Goal: Obtain resource: Download file/media

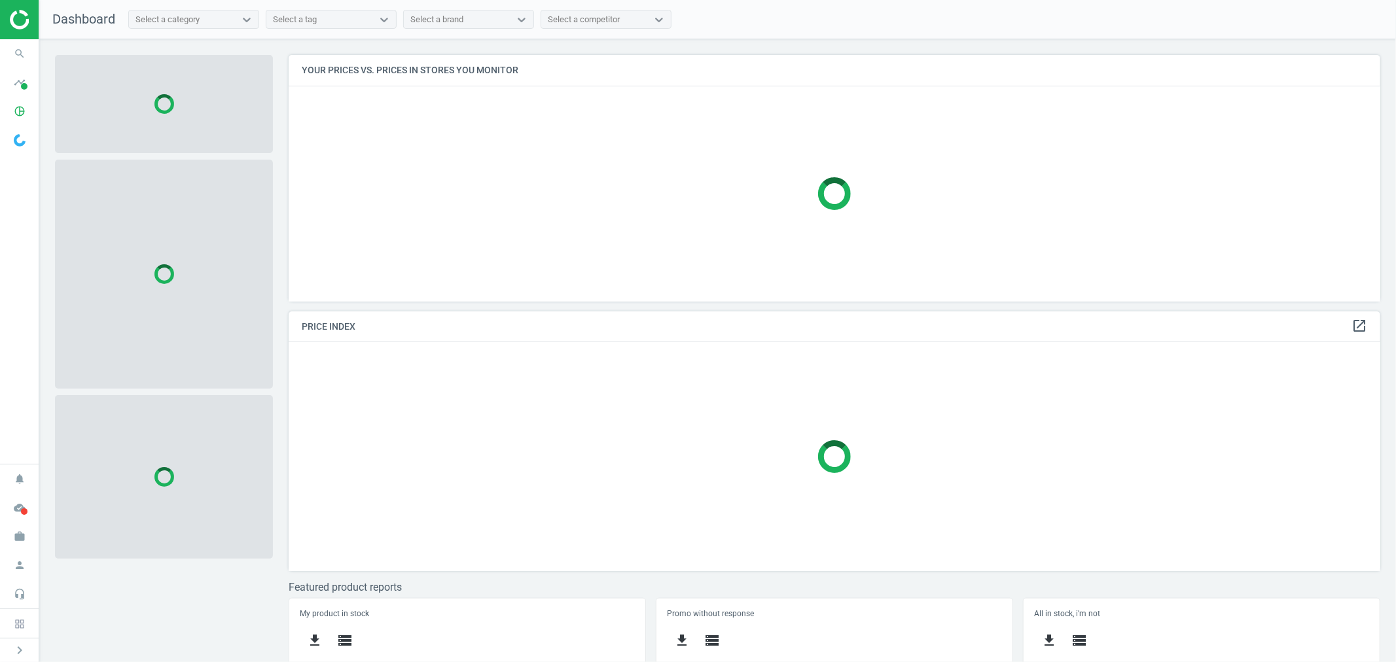
scroll to position [270, 1104]
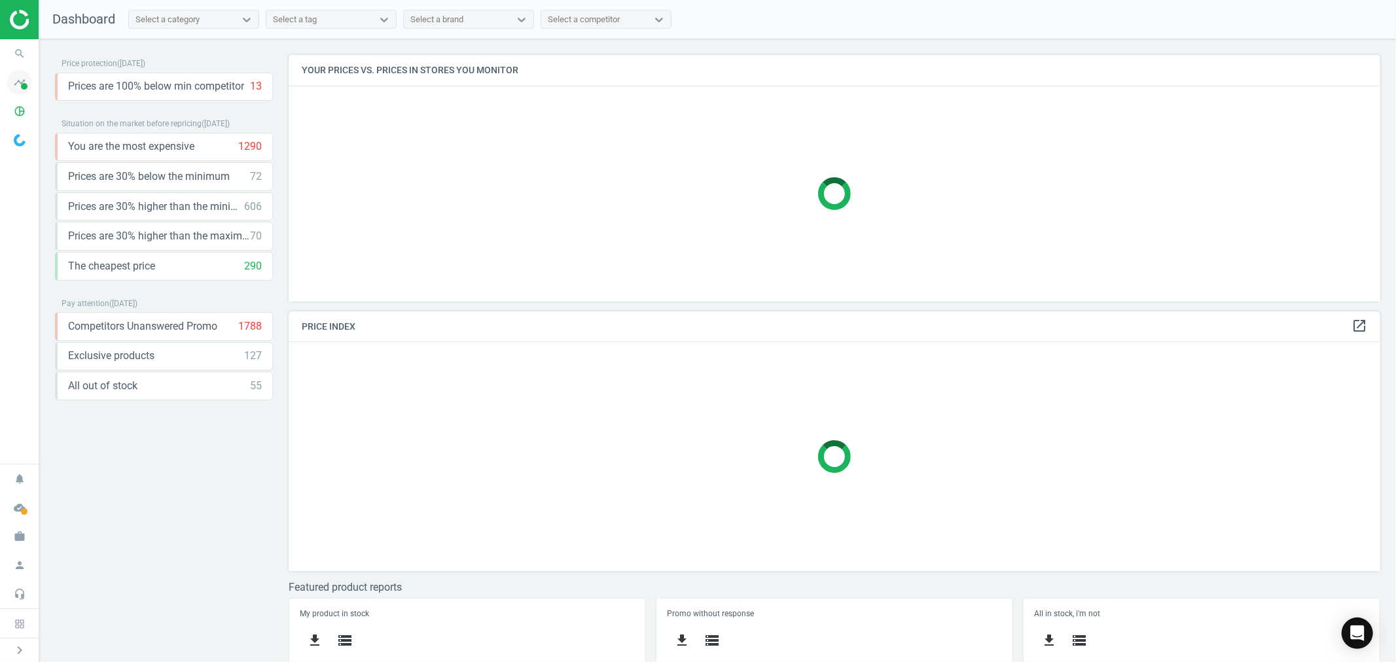
click at [23, 77] on icon "timeline" at bounding box center [19, 82] width 25 height 25
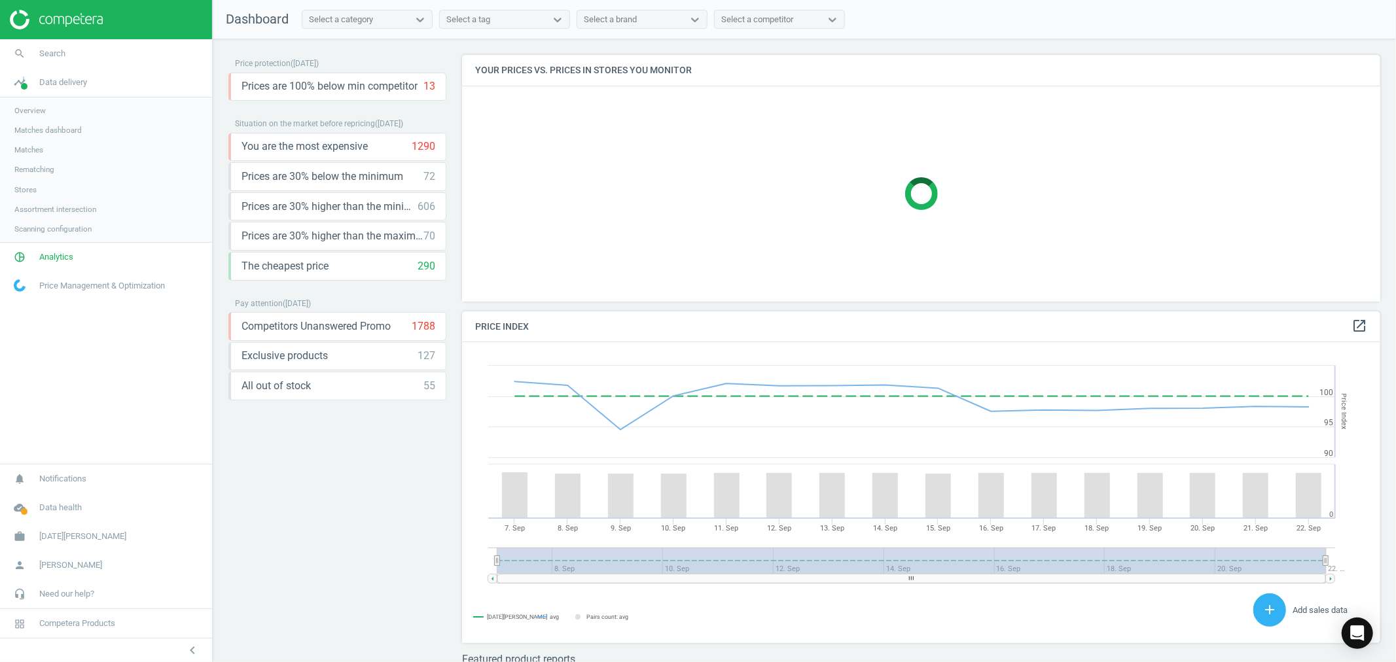
scroll to position [324, 931]
click at [67, 253] on span "Analytics" at bounding box center [56, 257] width 34 height 12
click at [37, 155] on span "Products" at bounding box center [29, 159] width 31 height 10
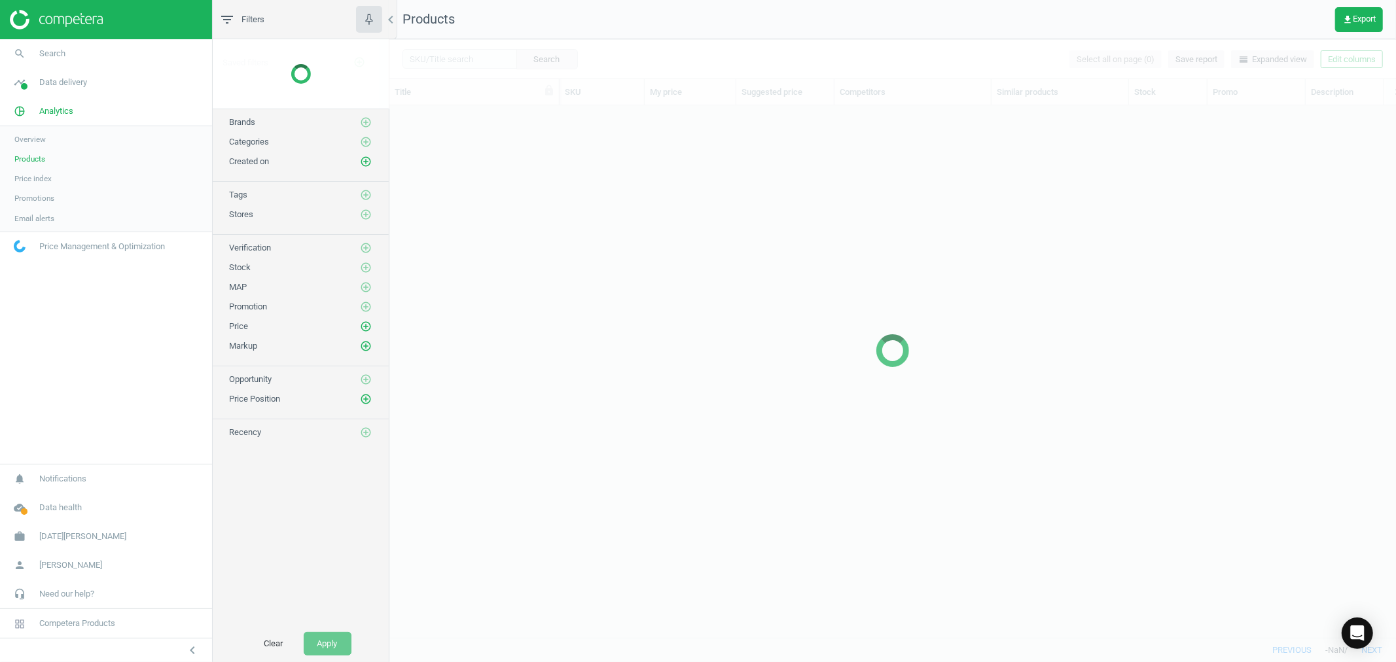
scroll to position [509, 996]
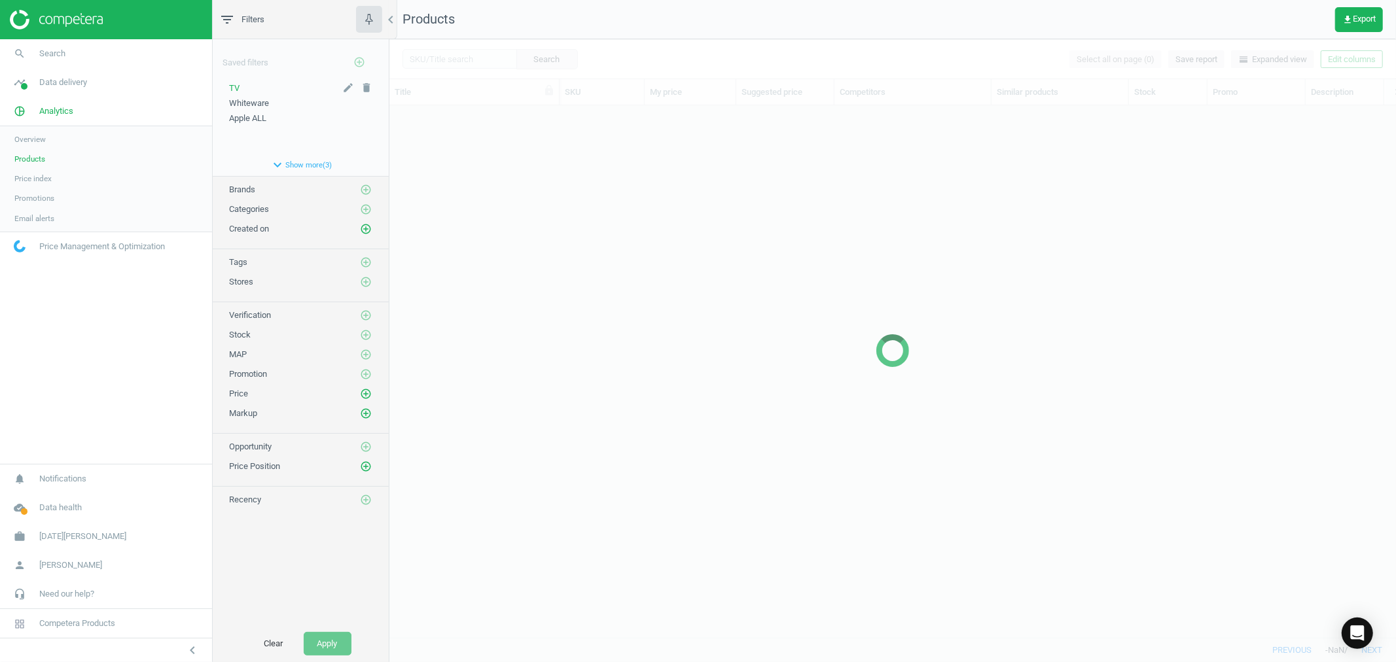
click at [242, 85] on div "TV" at bounding box center [300, 88] width 143 height 12
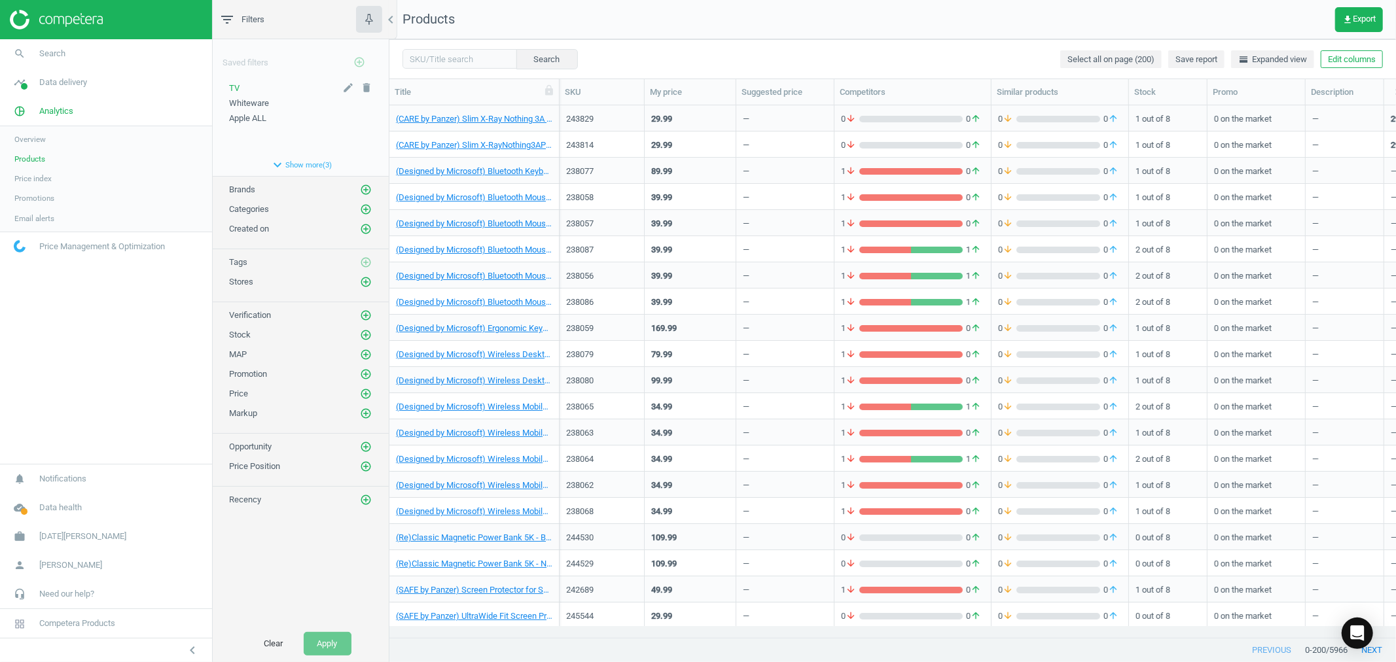
click at [239, 82] on div "TV" at bounding box center [300, 88] width 143 height 12
click at [238, 83] on span "TV" at bounding box center [234, 88] width 10 height 10
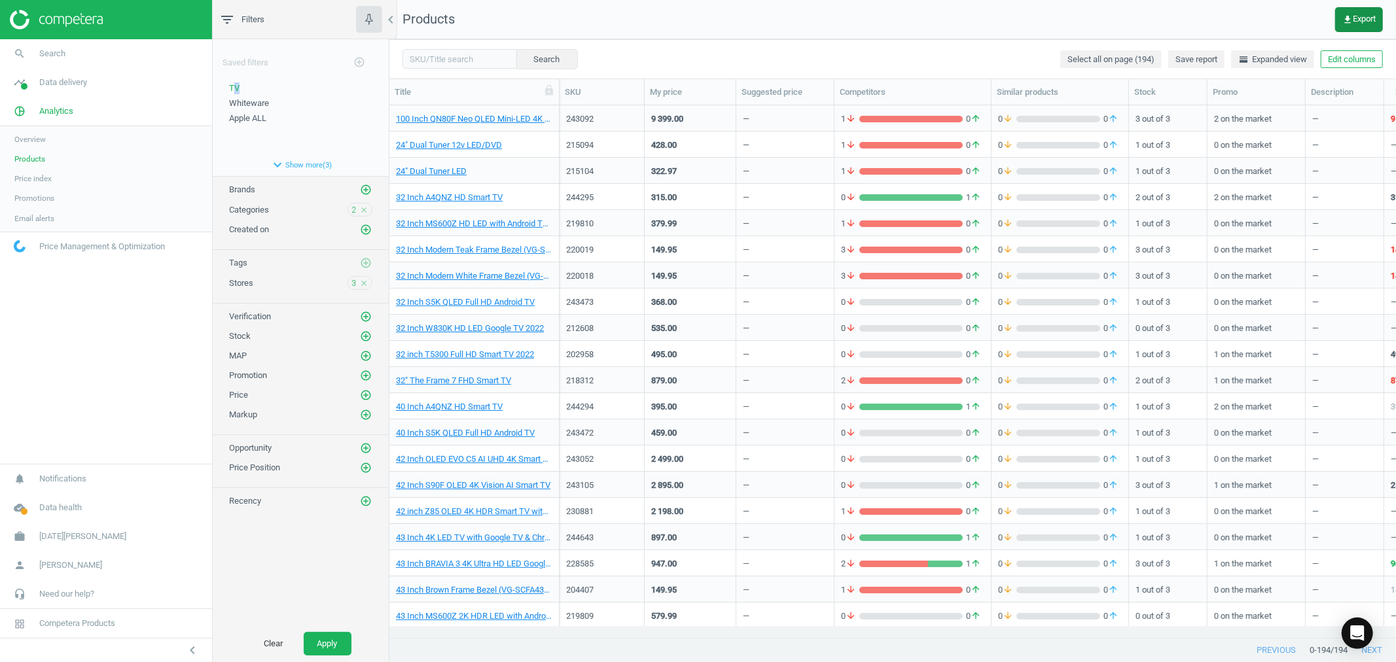
click at [1351, 14] on icon "get_app" at bounding box center [1348, 19] width 10 height 10
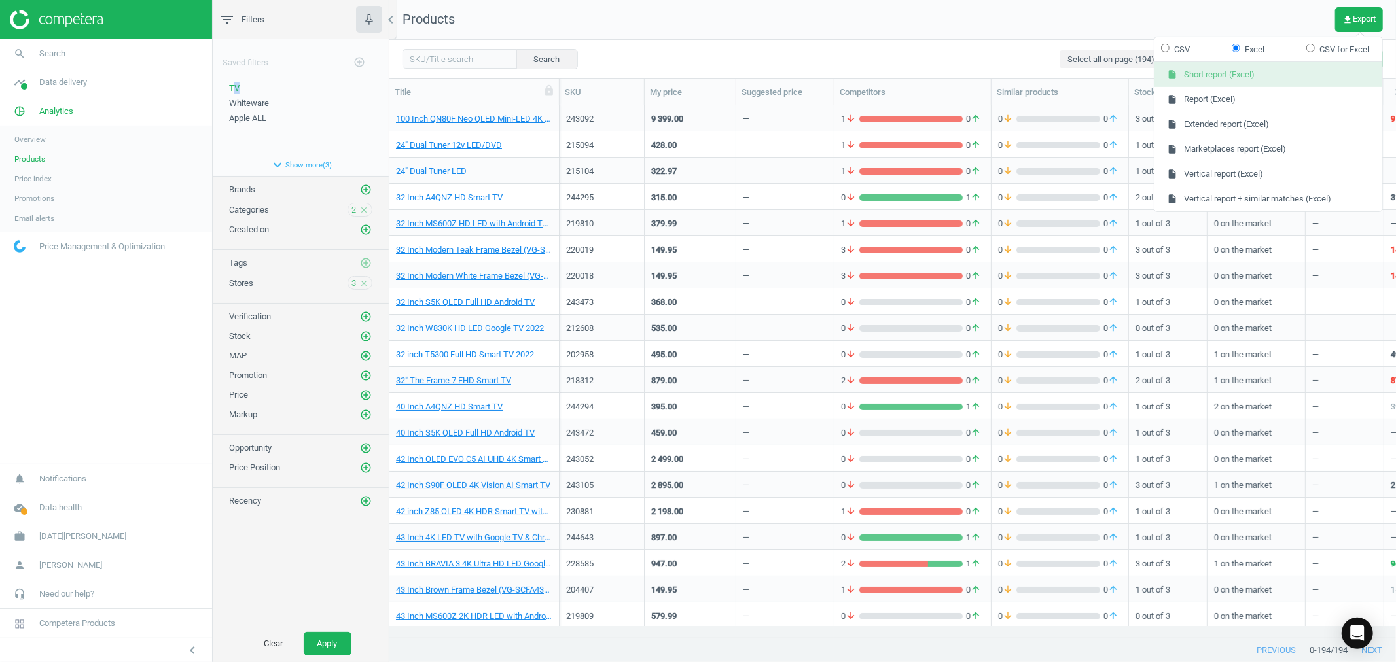
click at [1268, 66] on button "insert_drive_file Short report (Excel)" at bounding box center [1269, 74] width 228 height 25
